Goal: Information Seeking & Learning: Understand process/instructions

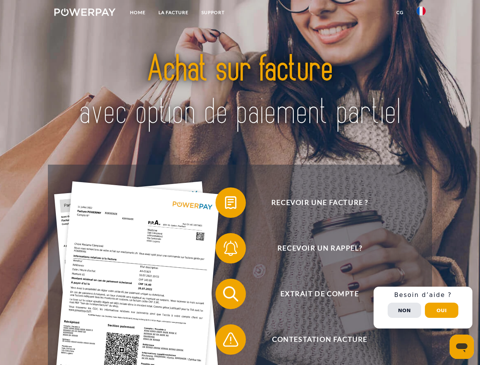
click at [85, 13] on img at bounding box center [84, 12] width 61 height 8
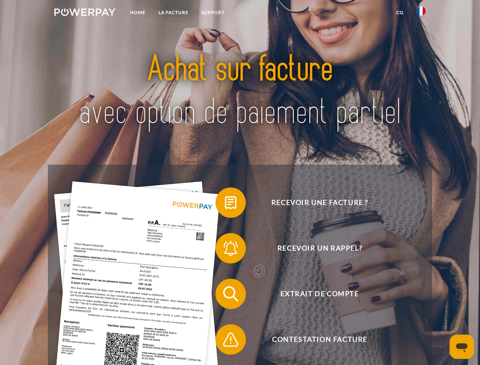
click at [421, 13] on img at bounding box center [421, 10] width 9 height 9
click at [400, 13] on link "CG" at bounding box center [400, 13] width 20 height 14
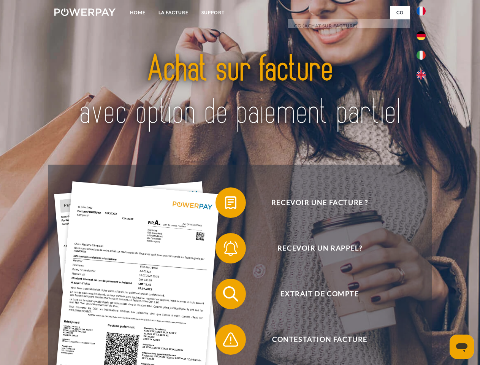
click at [225, 204] on span at bounding box center [219, 203] width 38 height 38
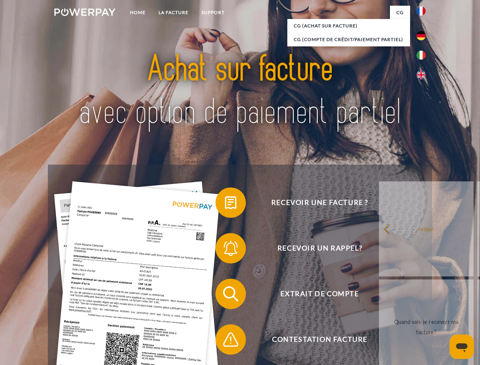
click at [379, 250] on link "retour" at bounding box center [426, 228] width 95 height 95
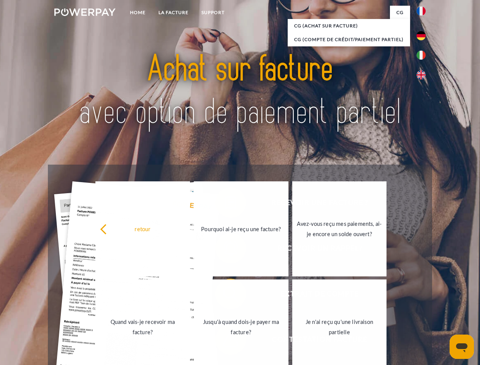
click at [190, 295] on link "Quand vais-je recevoir ma facture?" at bounding box center [142, 326] width 95 height 95
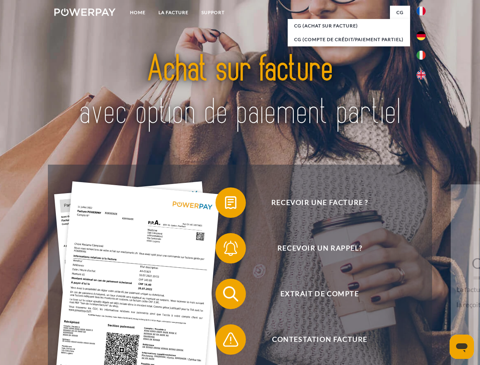
click at [225, 341] on span at bounding box center [219, 339] width 38 height 38
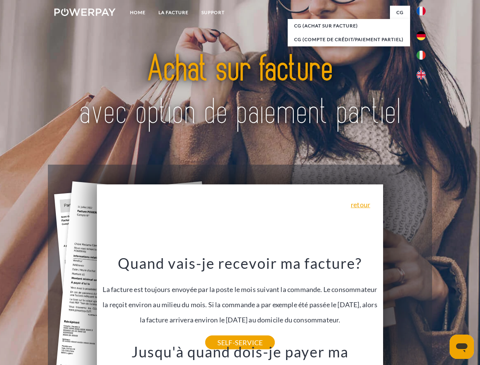
click at [404, 309] on span "Extrait de compte" at bounding box center [319, 294] width 186 height 30
click at [442, 310] on header "Home LA FACTURE Support" at bounding box center [240, 262] width 480 height 525
